Goal: Transaction & Acquisition: Obtain resource

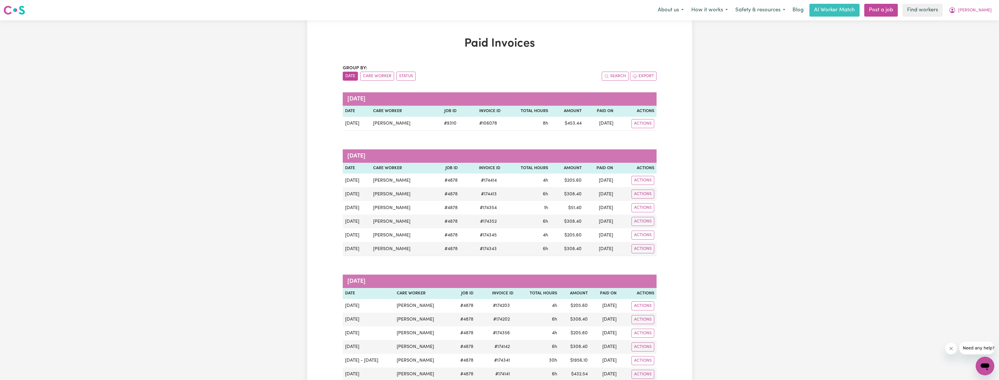
click at [955, 11] on icon "My Account" at bounding box center [951, 10] width 7 height 7
click at [967, 18] on link "My Dashboard" at bounding box center [972, 22] width 46 height 11
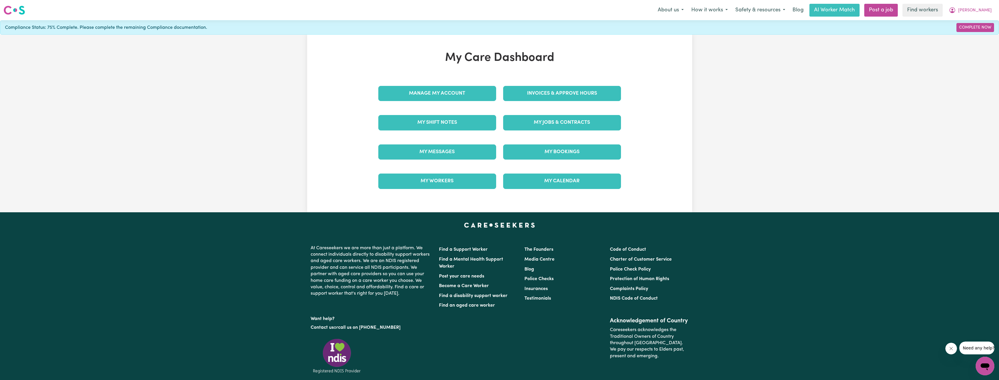
click at [539, 132] on div "My Jobs & Contracts" at bounding box center [561, 122] width 125 height 29
click at [549, 124] on link "My Jobs & Contracts" at bounding box center [562, 122] width 118 height 15
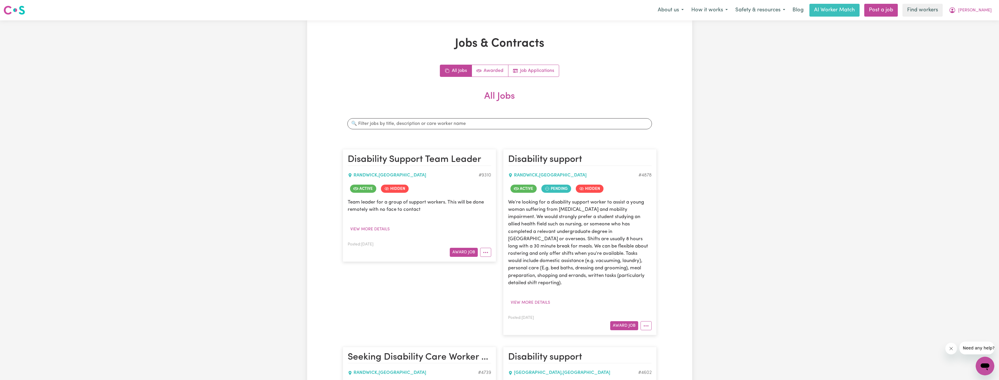
click at [455, 117] on div "Search jobs" at bounding box center [500, 124] width 314 height 20
click at [450, 124] on input "Search jobs" at bounding box center [499, 123] width 304 height 11
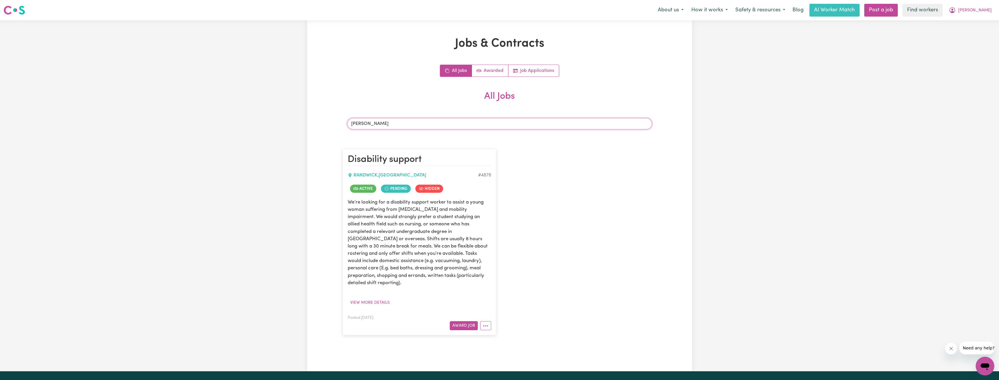
type input "[PERSON_NAME]"
click at [489, 326] on article "Disability support [GEOGRAPHIC_DATA] , [GEOGRAPHIC_DATA] # 4878 Active Pending …" at bounding box center [419, 242] width 153 height 186
click at [486, 323] on icon "More options" at bounding box center [486, 326] width 6 height 6
click at [497, 248] on link "View/Edit Contract" at bounding box center [508, 254] width 57 height 12
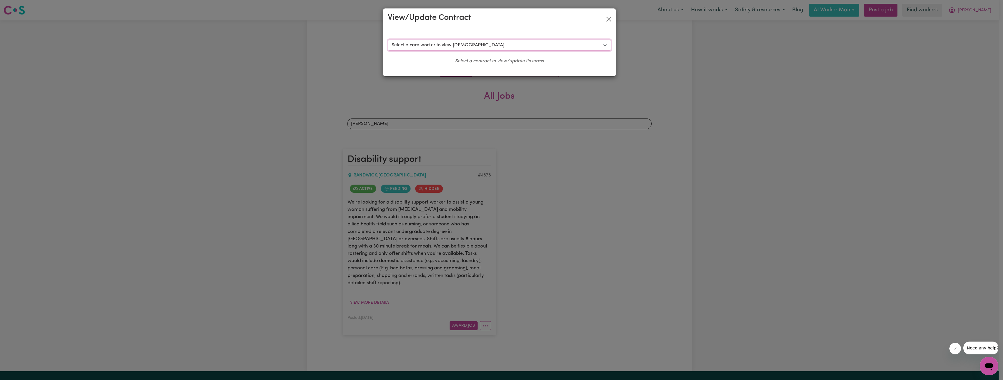
click at [468, 47] on select "Select a care worker to view [DEMOGRAPHIC_DATA] #4338 - [PERSON_NAME] (contract…" at bounding box center [499, 45] width 223 height 11
select select "9455"
click at [388, 40] on select "Select a care worker to view [DEMOGRAPHIC_DATA] #4338 - [PERSON_NAME] (contract…" at bounding box center [499, 45] width 223 height 11
select select "WEEKDAY_DAYTIME"
select select "ASSISTANCE_SELF_CARE"
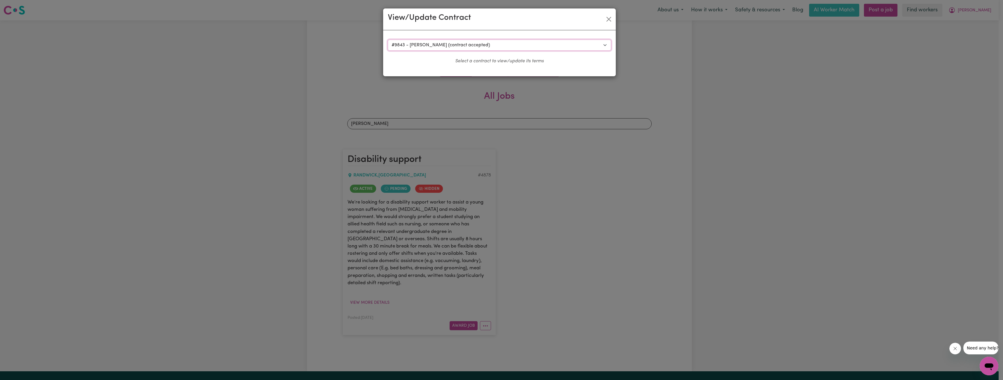
select select "ONE"
select select "[DATE]"
select select "ASSISTANCE_SELF_CARE"
select select "ONE"
select select "[DATE]"
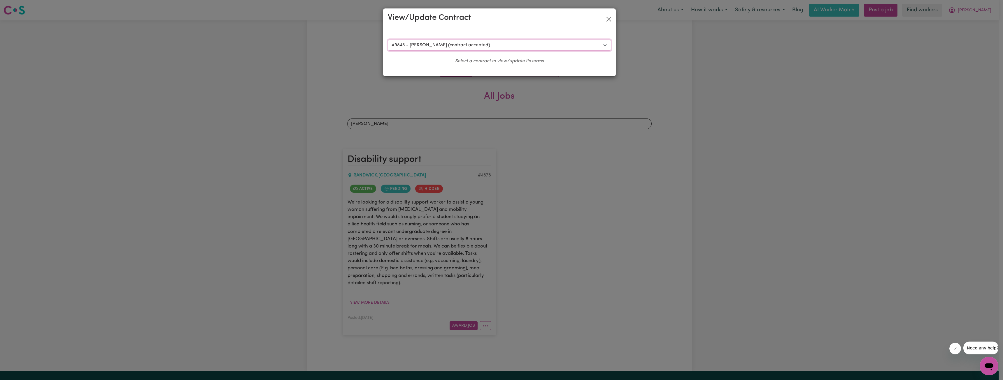
select select "ASSISTANCE_SELF_CARE"
select select "ONE"
select select "PUBLIC_HOLIDAY"
select select "ASSISTANCE_SELF_CARE"
select select "ONE"
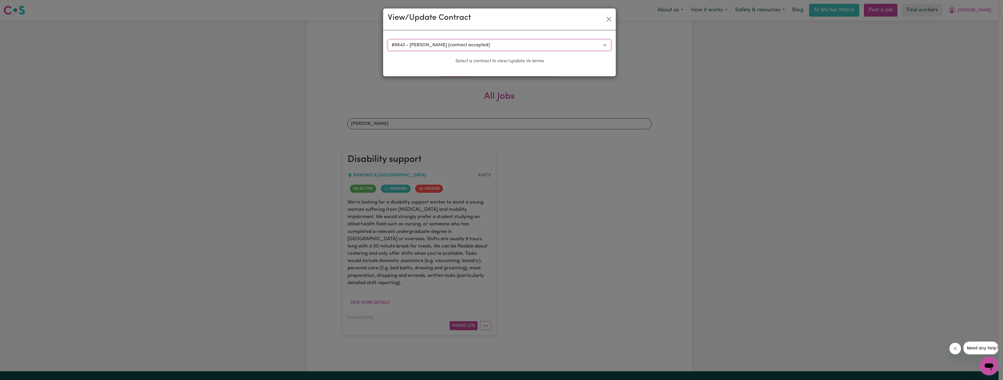
select select "OVERNIGHT_ACTIVE"
select select "OVERNIGHT_ACTIVE_STANDARD"
select select "ONE"
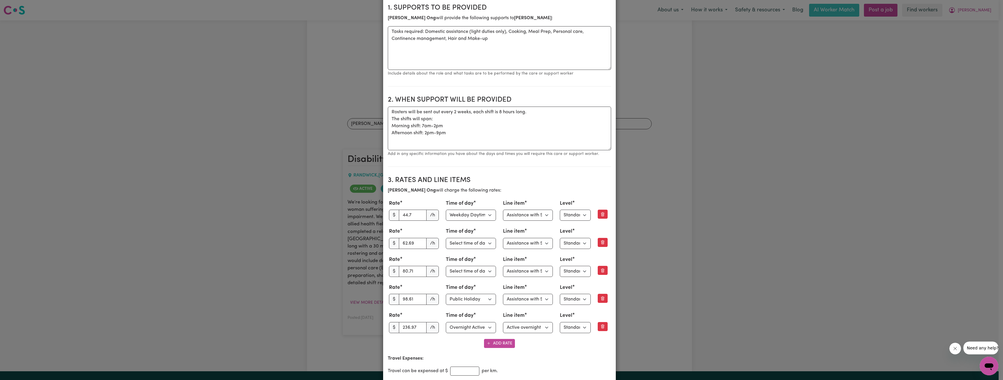
scroll to position [117, 0]
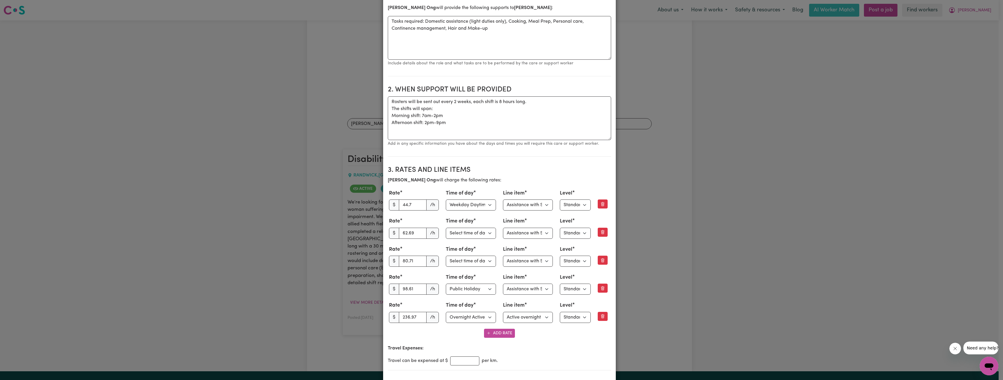
click at [825, 140] on div "View/Update Contract Select a contract to view Select a care worker to view [DE…" at bounding box center [501, 190] width 1003 height 380
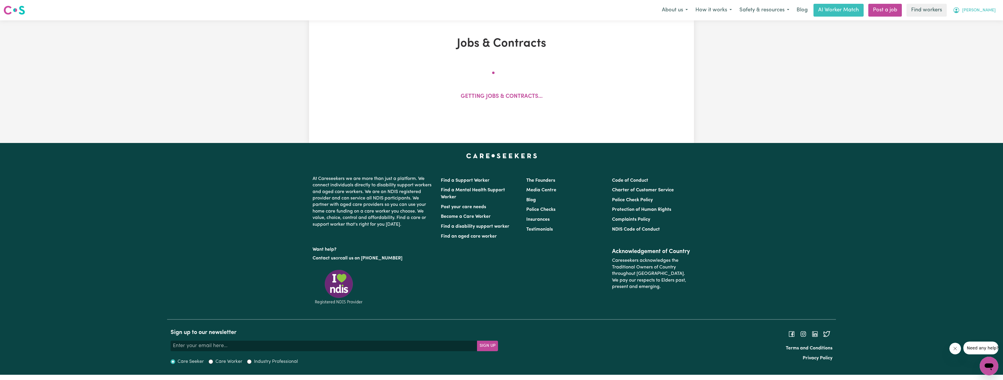
click at [960, 14] on icon "My Account" at bounding box center [956, 10] width 7 height 7
click at [969, 23] on link "My Dashboard" at bounding box center [976, 22] width 46 height 11
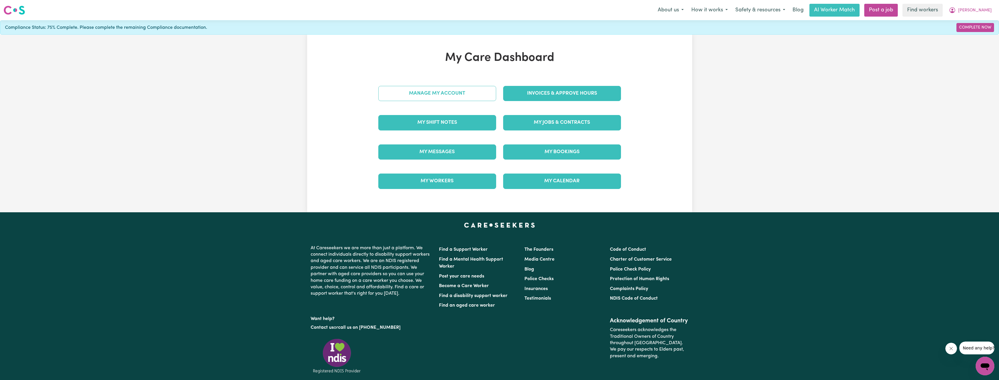
click at [454, 86] on link "Manage My Account" at bounding box center [437, 93] width 118 height 15
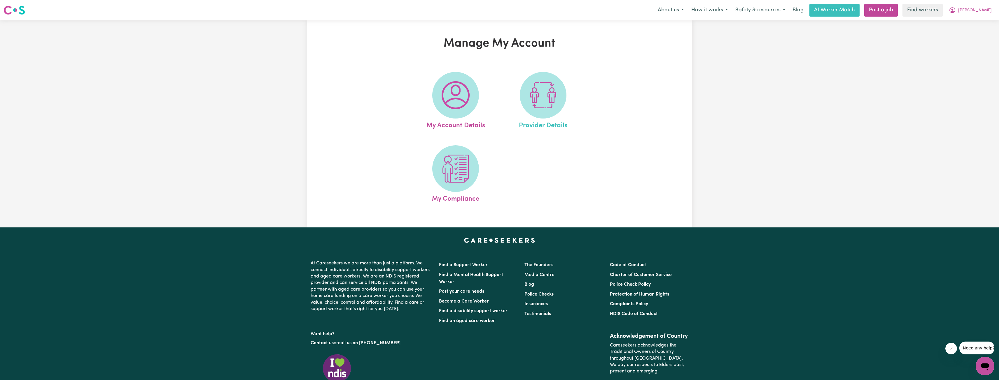
click at [563, 109] on link "Provider Details" at bounding box center [543, 101] width 84 height 59
select select "NDIS_FUNDING_AGENCY_MANAGED"
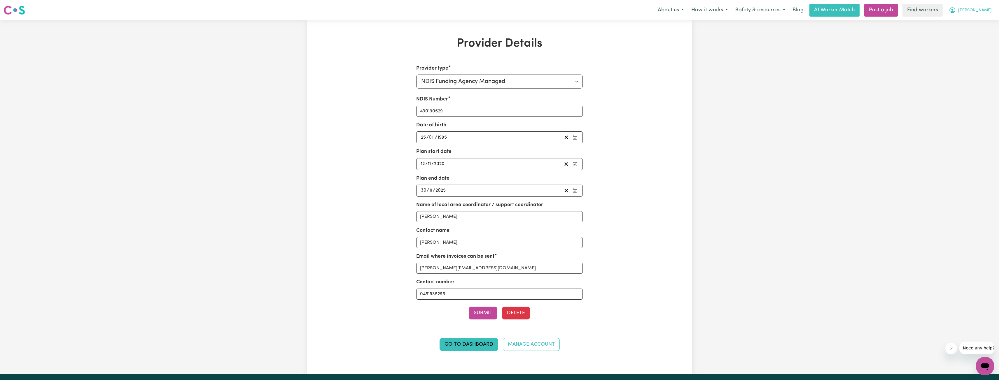
click at [982, 14] on span "[PERSON_NAME]" at bounding box center [975, 10] width 34 height 6
click at [961, 23] on link "My Dashboard" at bounding box center [972, 22] width 46 height 11
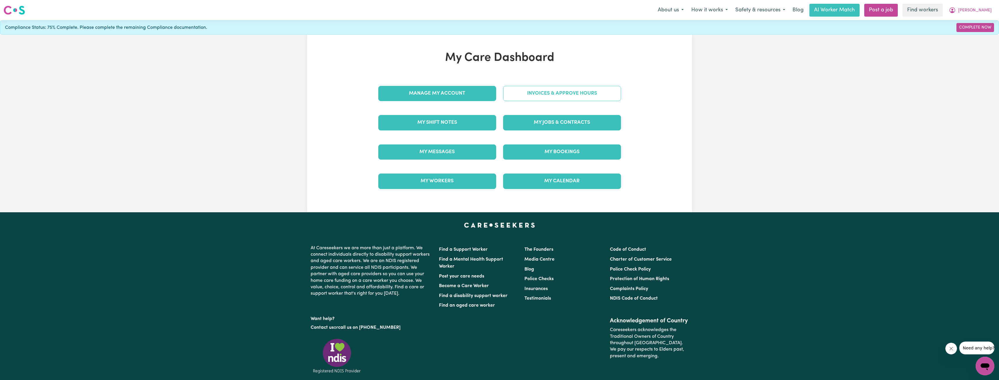
click at [539, 87] on link "Invoices & Approve Hours" at bounding box center [562, 93] width 118 height 15
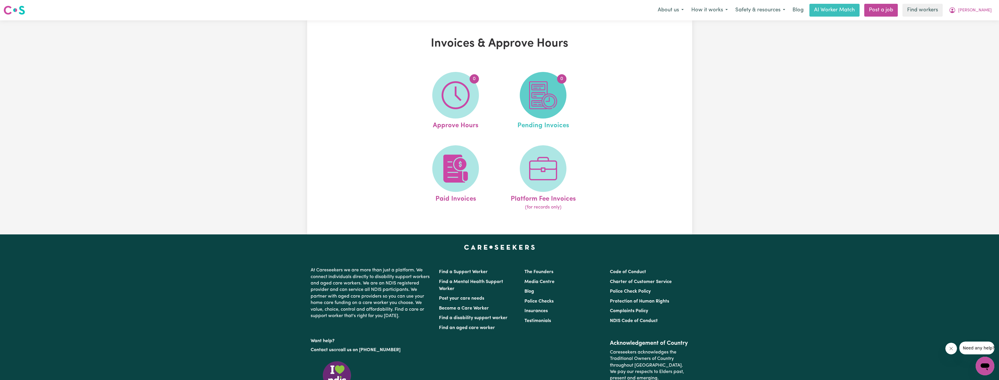
click at [562, 99] on span "0" at bounding box center [543, 95] width 47 height 47
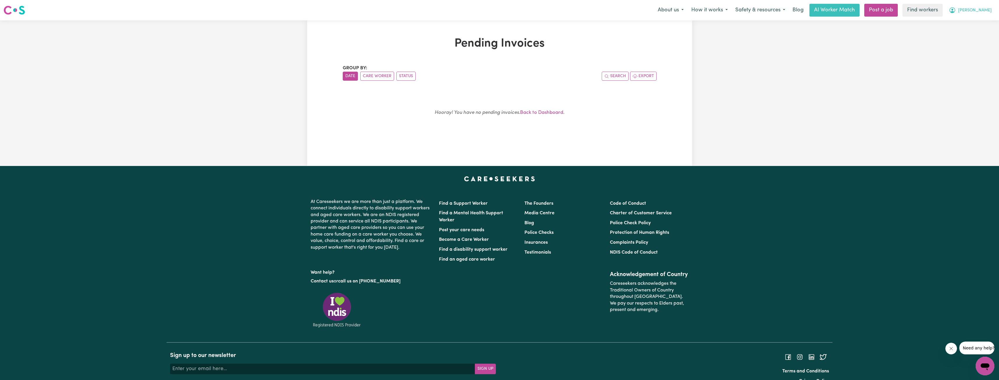
click at [983, 5] on button "[PERSON_NAME]" at bounding box center [970, 10] width 50 height 12
click at [972, 20] on link "My Dashboard" at bounding box center [972, 22] width 46 height 11
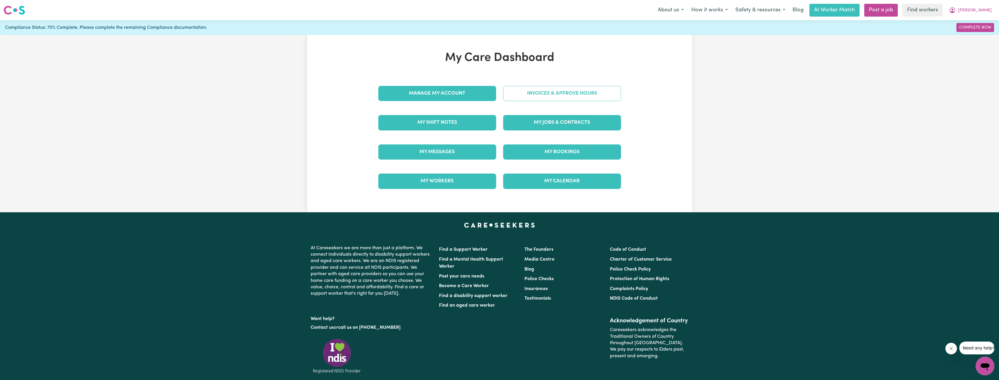
click at [573, 94] on link "Invoices & Approve Hours" at bounding box center [562, 93] width 118 height 15
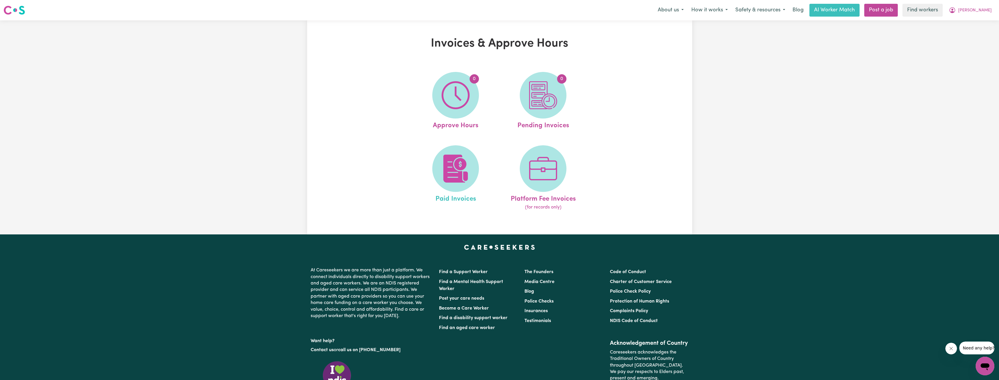
click at [482, 152] on link "Paid Invoices" at bounding box center [455, 178] width 84 height 66
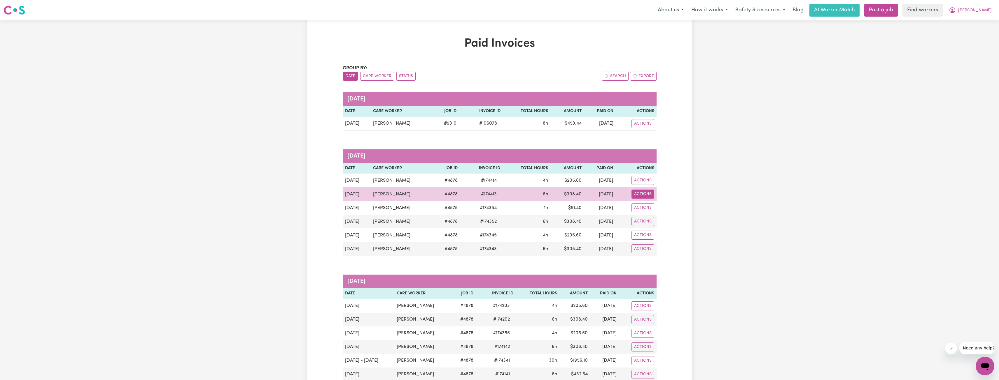
click at [650, 195] on button "Actions" at bounding box center [642, 194] width 23 height 9
click at [656, 207] on link "Download Invoice" at bounding box center [670, 208] width 83 height 12
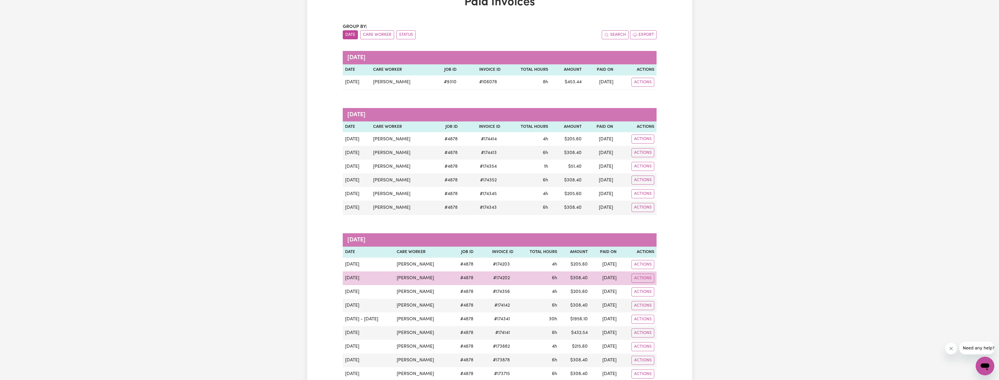
scroll to position [58, 0]
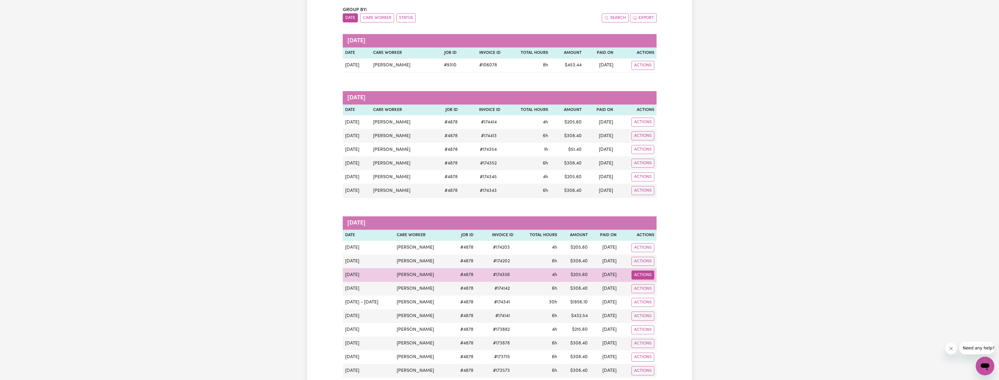
click at [639, 276] on button "Actions" at bounding box center [642, 275] width 23 height 9
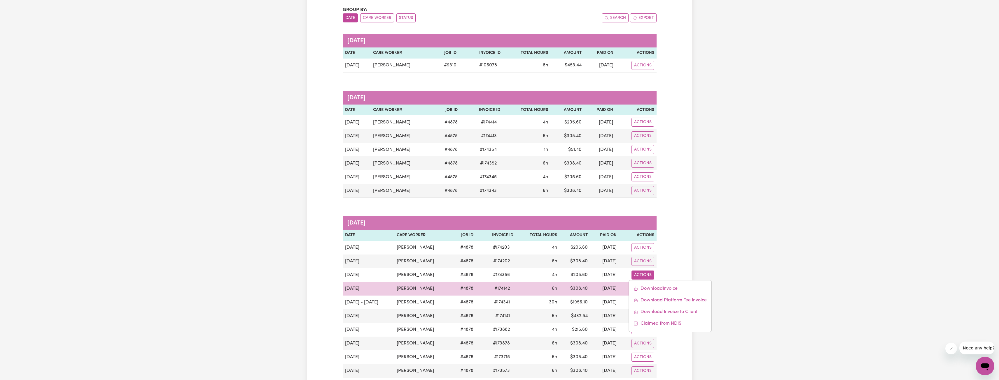
drag, startPoint x: 572, startPoint y: 290, endPoint x: 576, endPoint y: 292, distance: 4.5
click at [572, 290] on td "$ 308.40" at bounding box center [574, 289] width 31 height 14
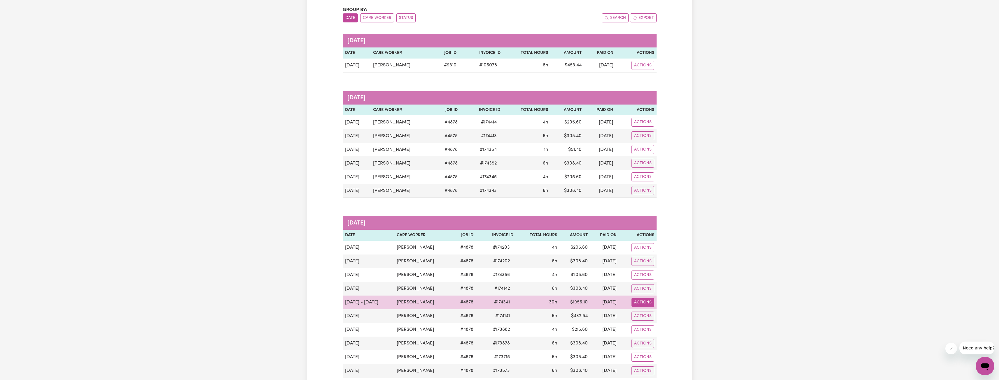
click at [638, 304] on button "Actions" at bounding box center [642, 302] width 23 height 9
click at [652, 313] on link "Download Invoice" at bounding box center [670, 317] width 83 height 12
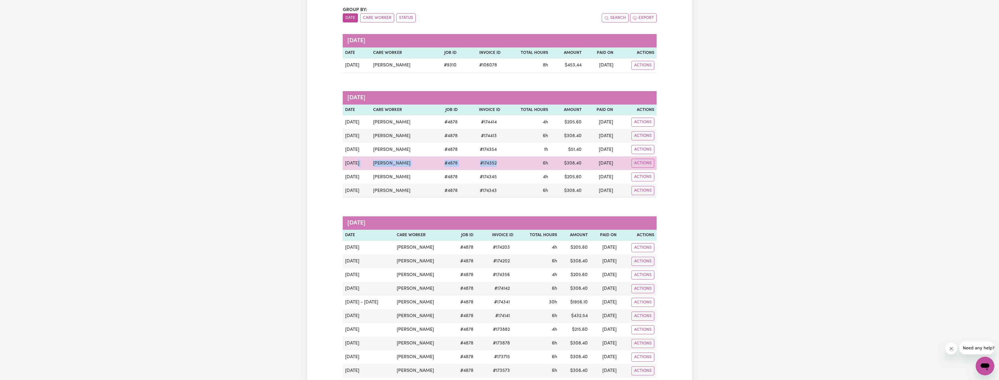
drag, startPoint x: 503, startPoint y: 166, endPoint x: 358, endPoint y: 164, distance: 145.5
click at [358, 164] on tr "Oct 2 Lucy Wurth # 4878 # 174352 6h $ 308.40 8 Oct 2025 Actions" at bounding box center [500, 164] width 314 height 14
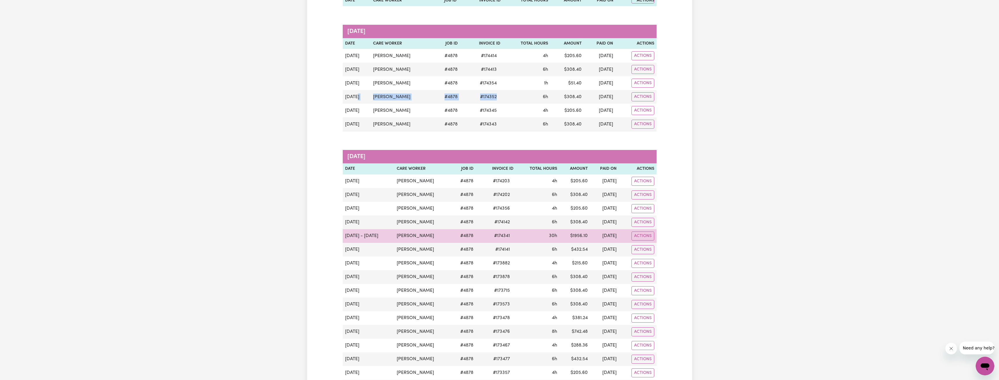
scroll to position [146, 0]
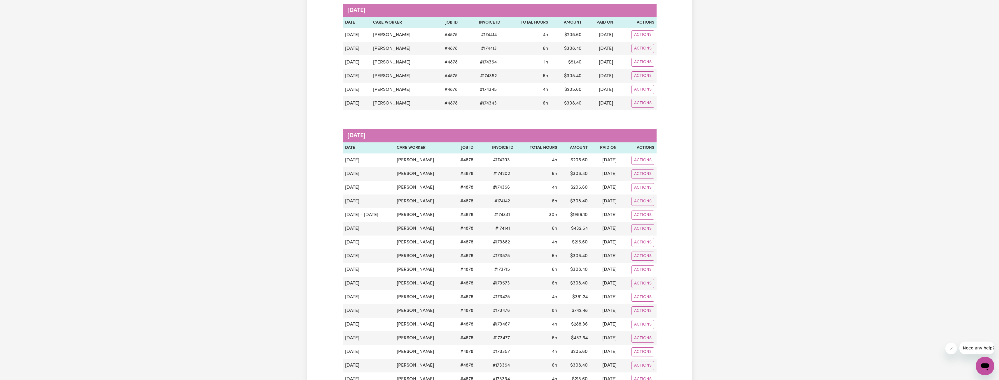
click at [774, 136] on div "Paid Invoices Group by: Date Care Worker Status Search Export February 2027 Dat…" at bounding box center [499, 369] width 999 height 988
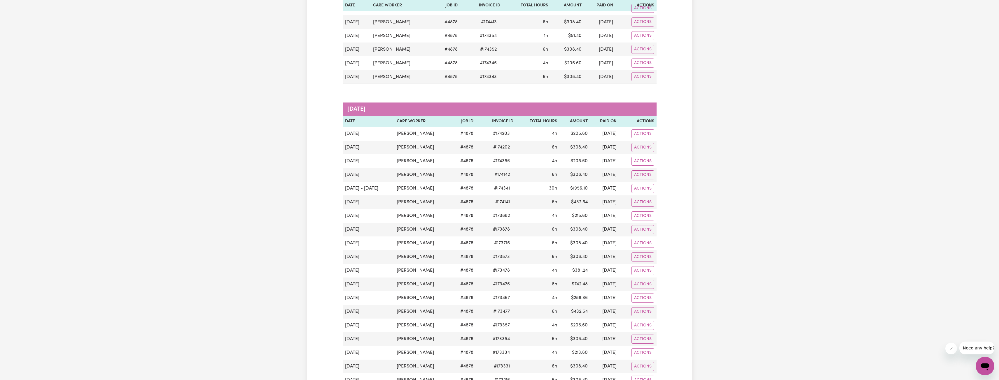
scroll to position [175, 0]
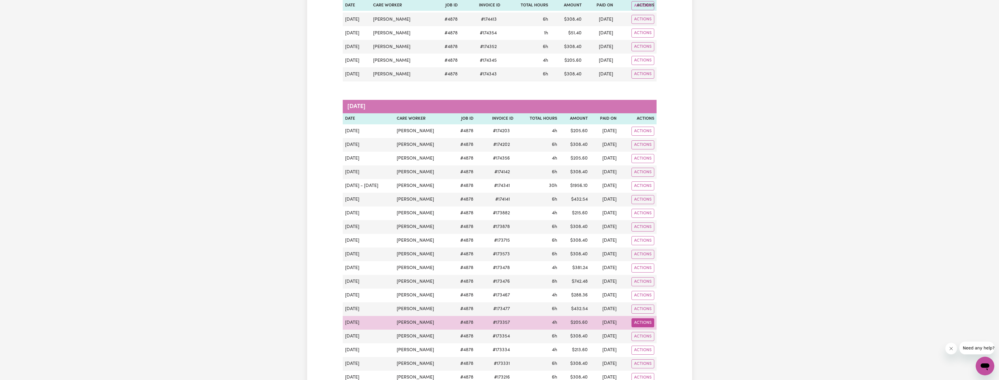
click at [645, 322] on button "Actions" at bounding box center [642, 323] width 23 height 9
click at [662, 333] on link "Download Invoice" at bounding box center [670, 337] width 83 height 12
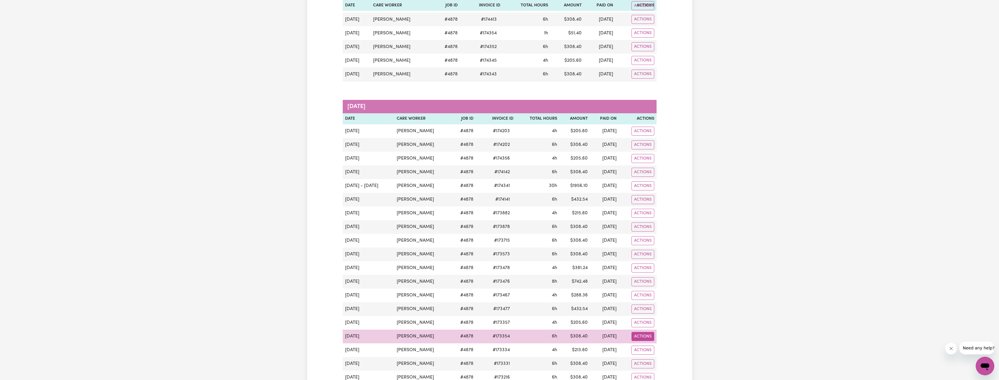
click at [649, 339] on button "Actions" at bounding box center [642, 336] width 23 height 9
click at [669, 285] on link "Download Invoice" at bounding box center [670, 289] width 83 height 12
